Goal: Information Seeking & Learning: Learn about a topic

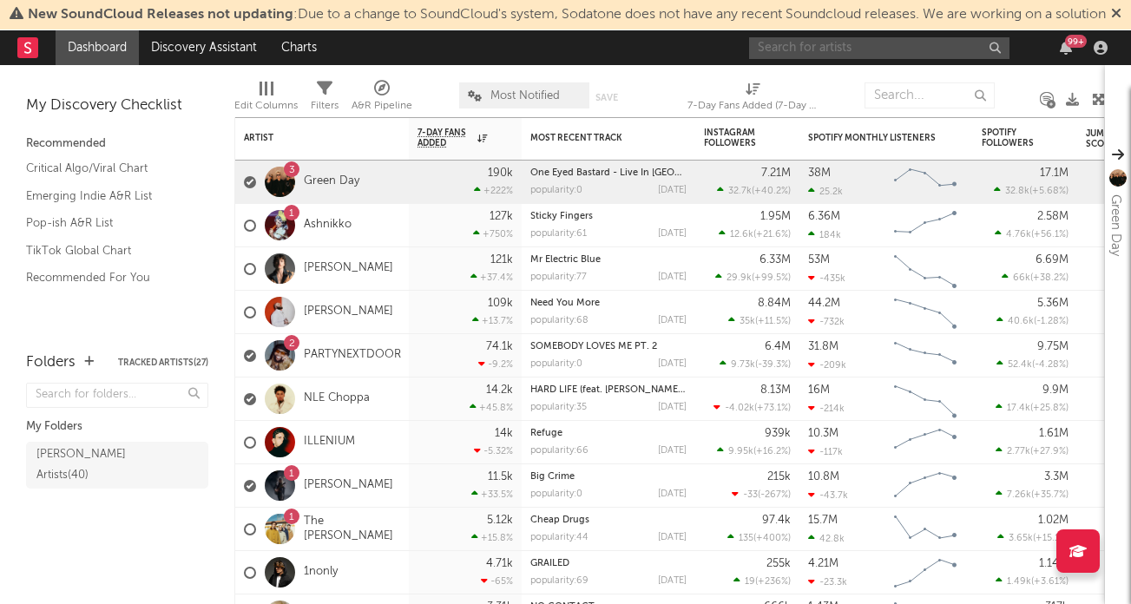
click at [839, 59] on input "text" at bounding box center [879, 48] width 260 height 22
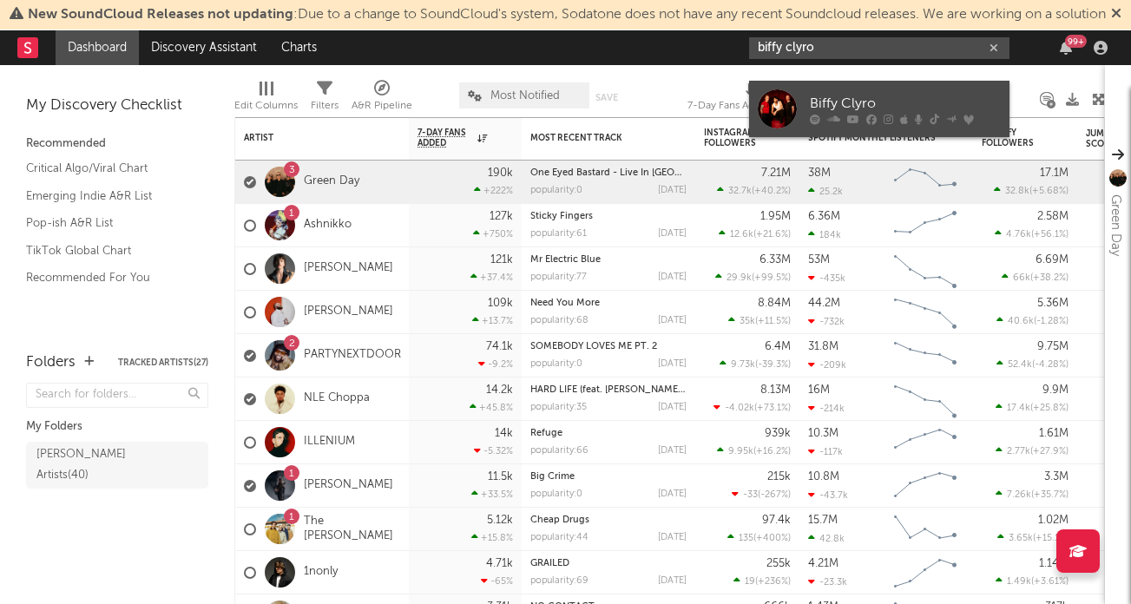
type input "biffy clyro"
click at [861, 93] on div "Biffy Clyro" at bounding box center [905, 103] width 191 height 21
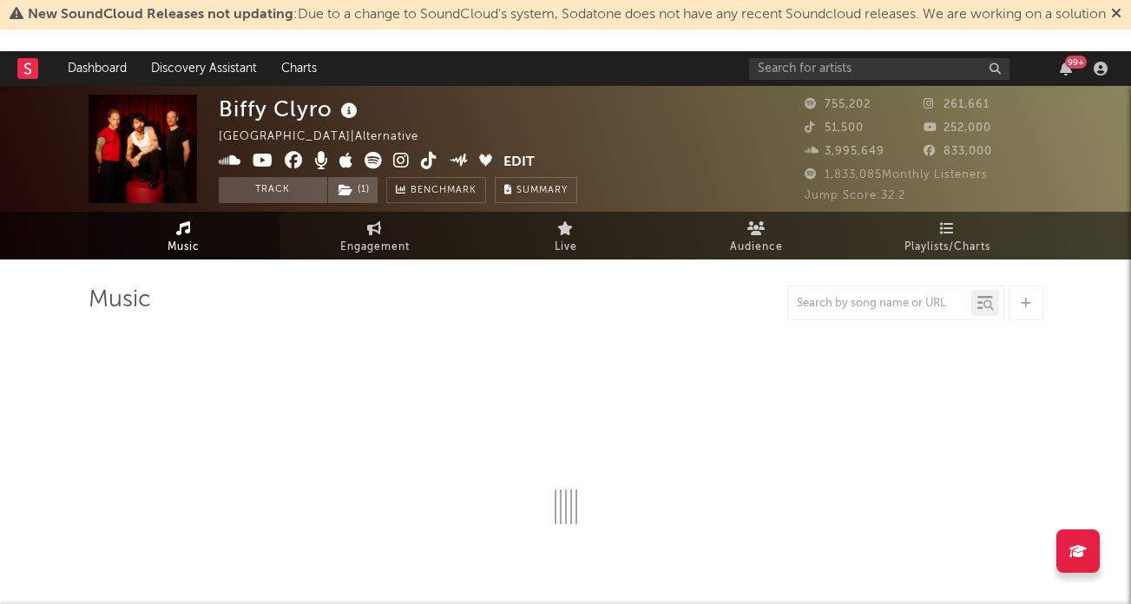
select select "6m"
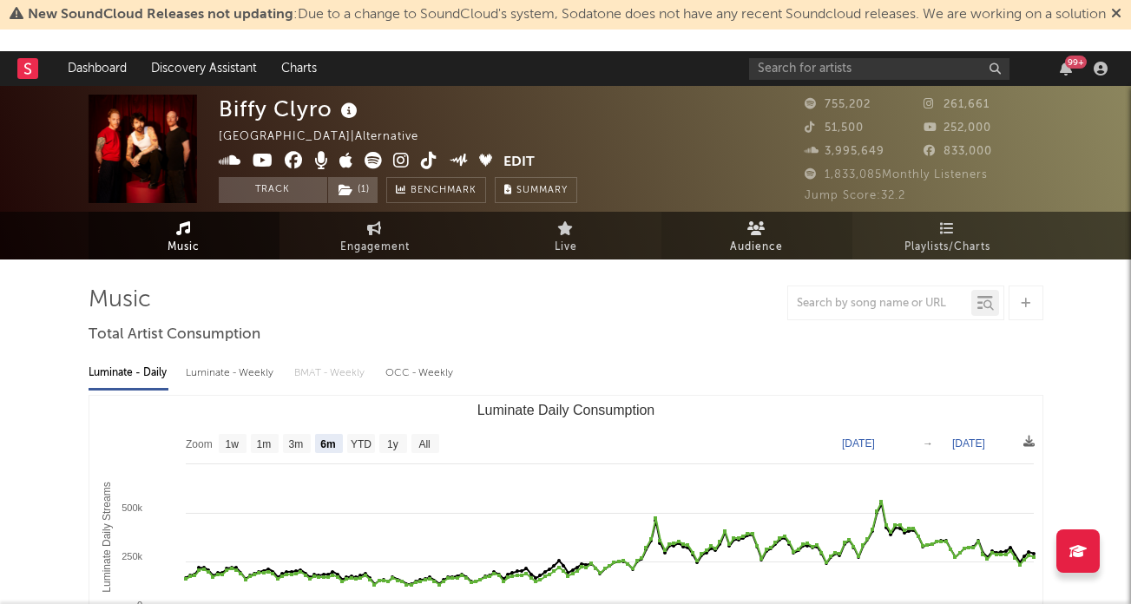
click at [767, 232] on link "Audience" at bounding box center [756, 236] width 191 height 48
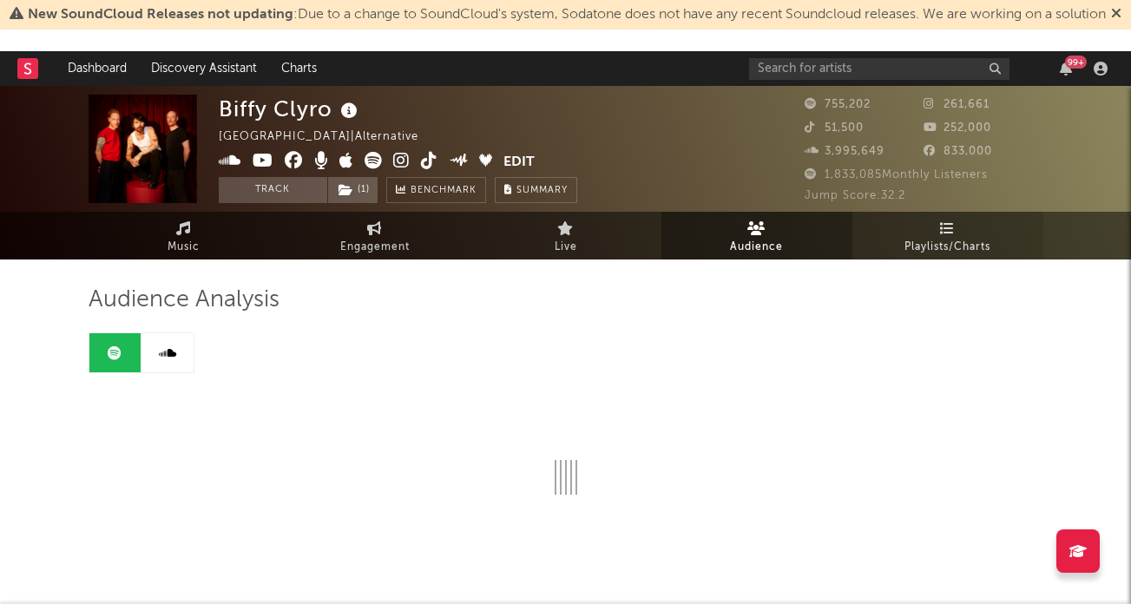
click at [903, 228] on link "Playlists/Charts" at bounding box center [947, 236] width 191 height 48
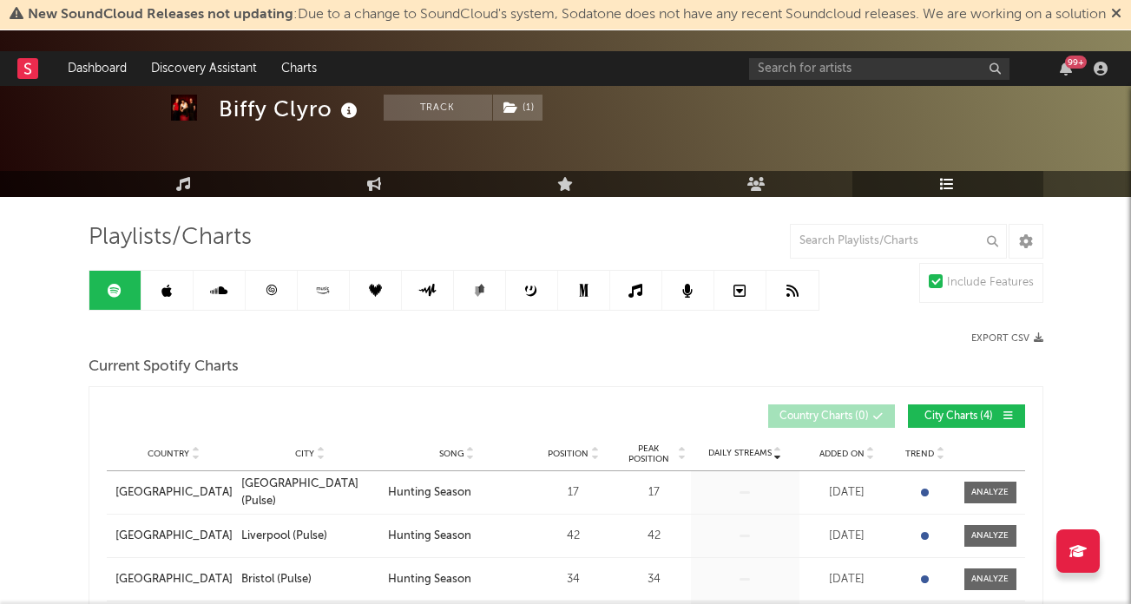
scroll to position [63, 0]
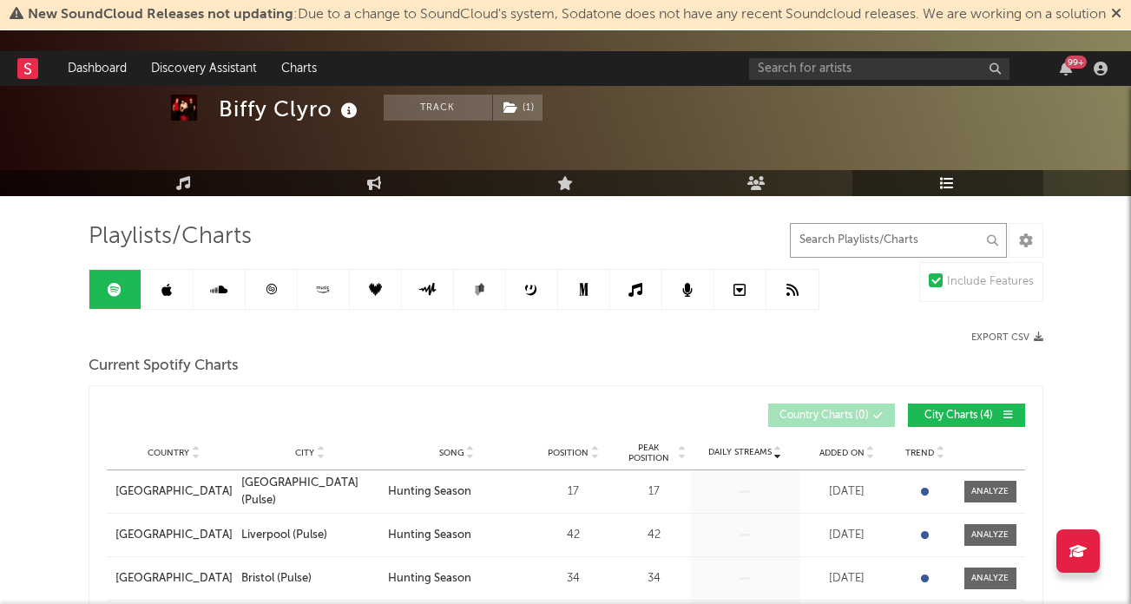
click at [828, 248] on input "text" at bounding box center [898, 240] width 217 height 35
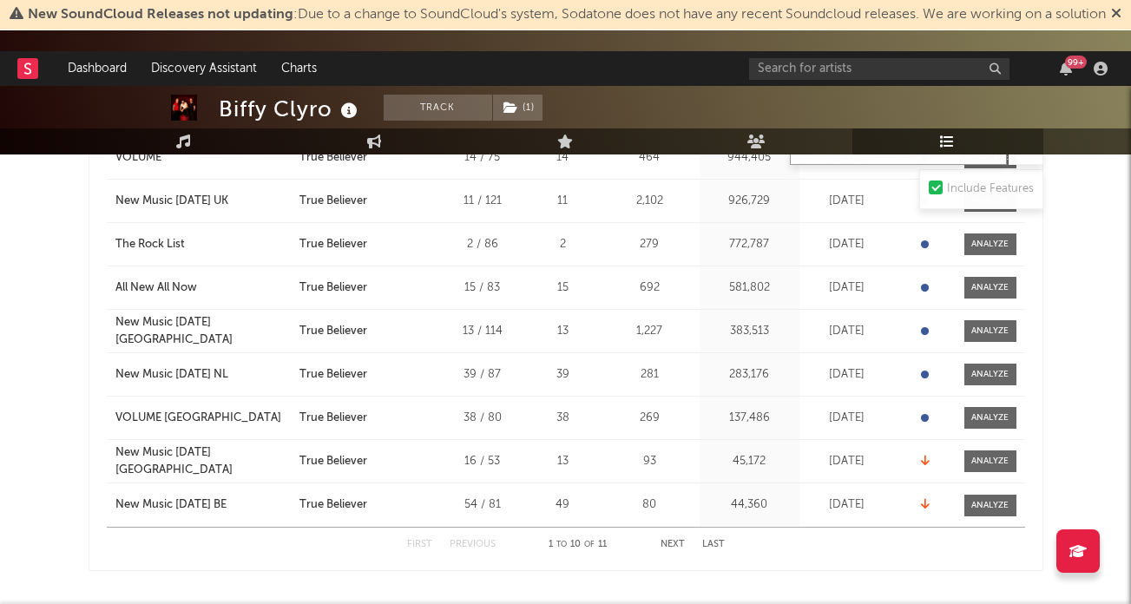
scroll to position [687, 0]
click at [672, 539] on button "Next" at bounding box center [673, 544] width 24 height 10
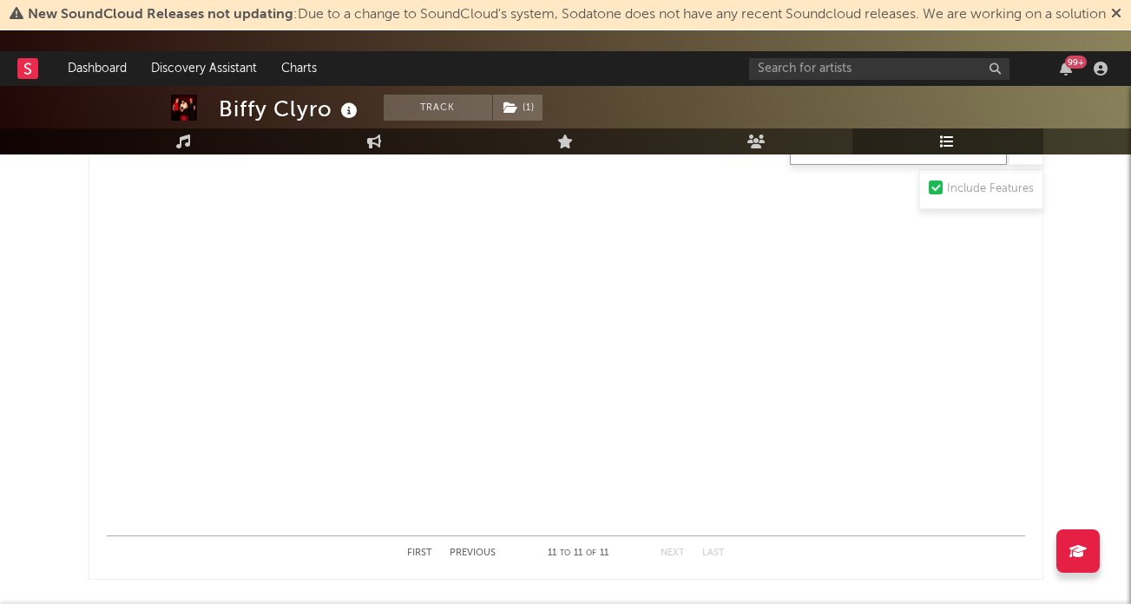
scroll to position [675, 0]
type input "true believer"
click at [419, 549] on div "First Previous 11 to 11 of 11 Next Last" at bounding box center [566, 555] width 318 height 34
click at [421, 555] on button "First" at bounding box center [419, 555] width 25 height 10
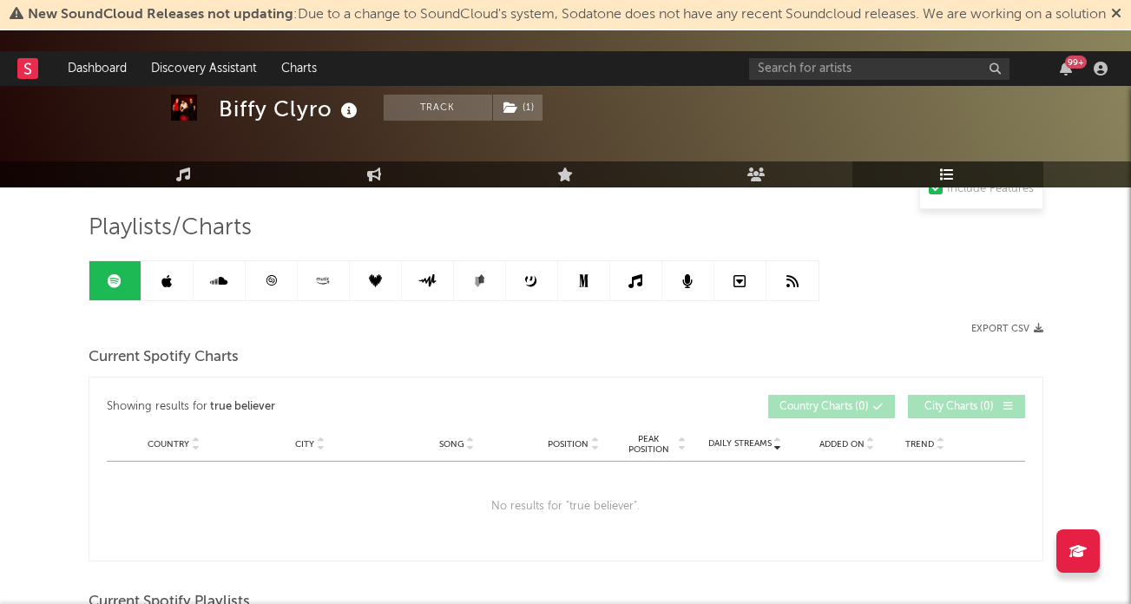
scroll to position [0, 0]
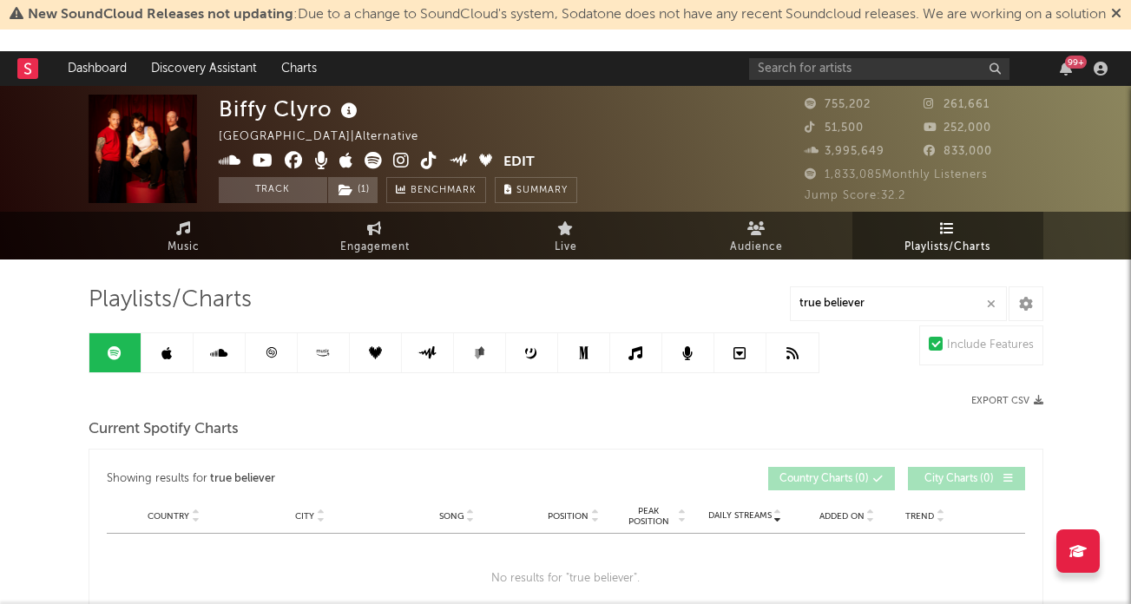
click at [174, 358] on link at bounding box center [167, 352] width 52 height 39
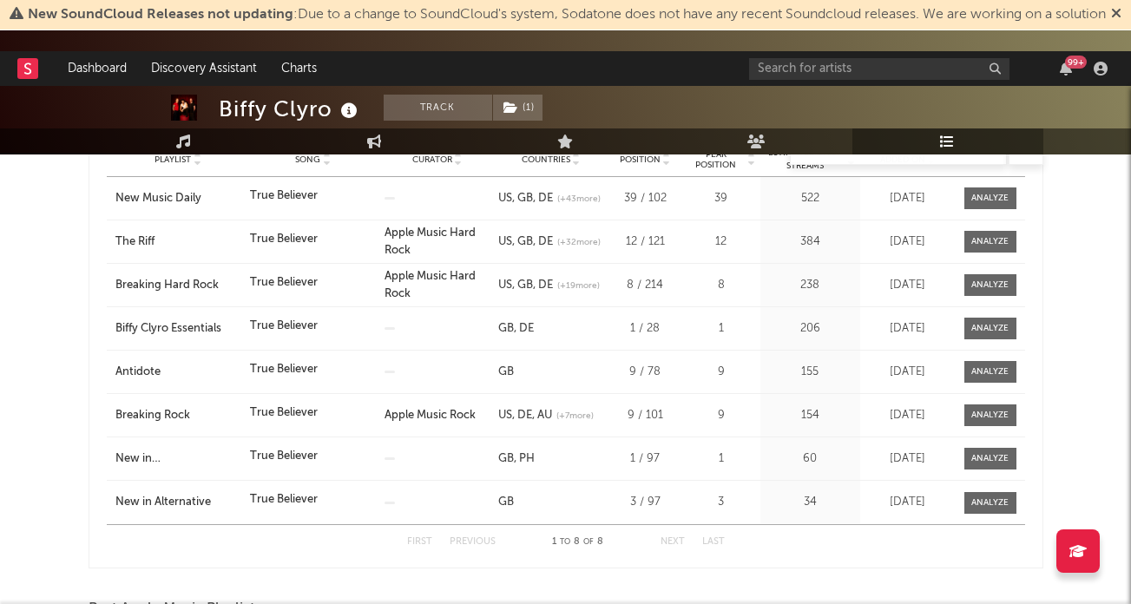
scroll to position [354, 0]
